Goal: Use online tool/utility

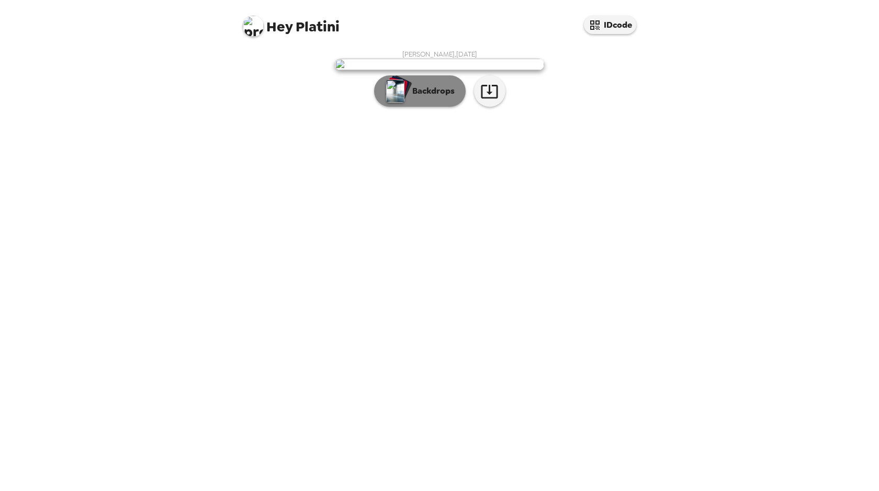
click at [424, 97] on p "Backdrops" at bounding box center [431, 91] width 48 height 13
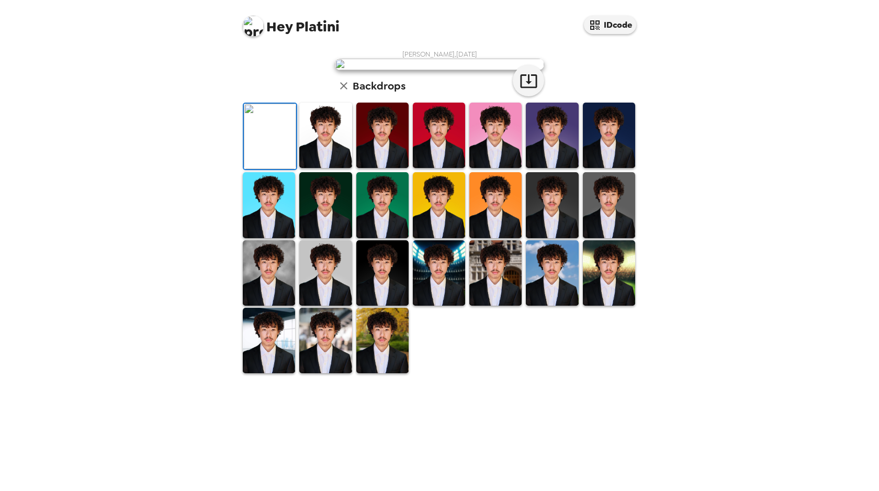
click at [390, 168] on img at bounding box center [382, 135] width 52 height 65
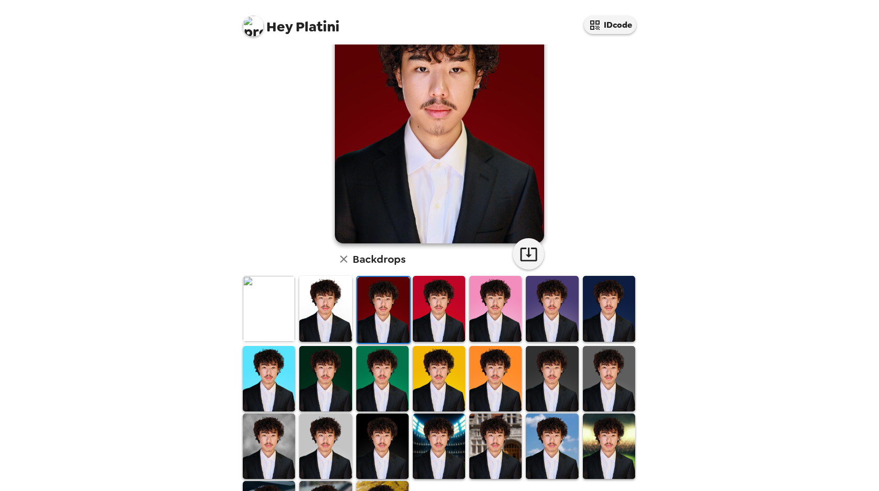
scroll to position [150, 0]
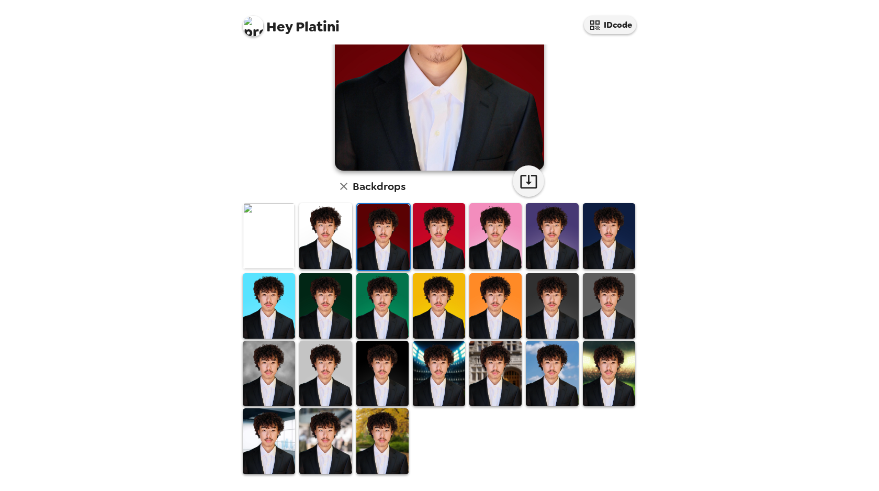
click at [555, 319] on img at bounding box center [552, 305] width 52 height 65
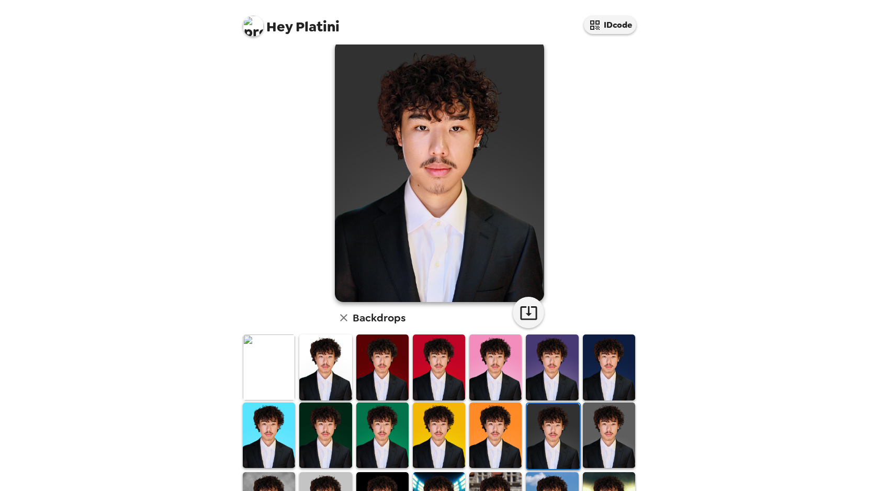
scroll to position [0, 0]
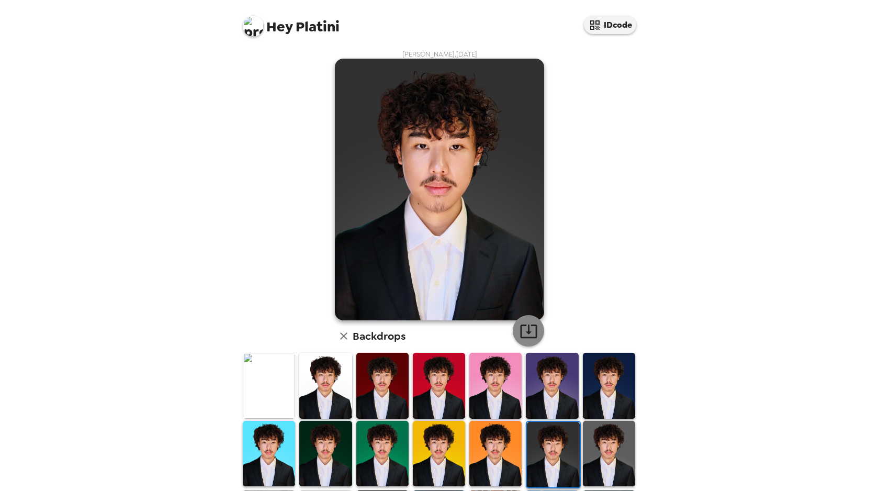
click at [529, 325] on icon "button" at bounding box center [528, 331] width 17 height 14
